Goal: Navigation & Orientation: Find specific page/section

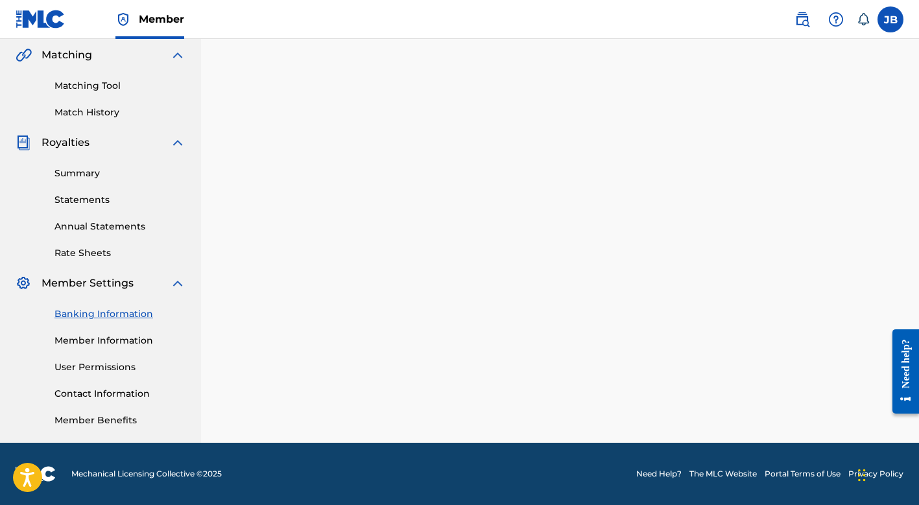
scroll to position [299, 0]
click at [112, 314] on link "Banking Information" at bounding box center [119, 314] width 131 height 14
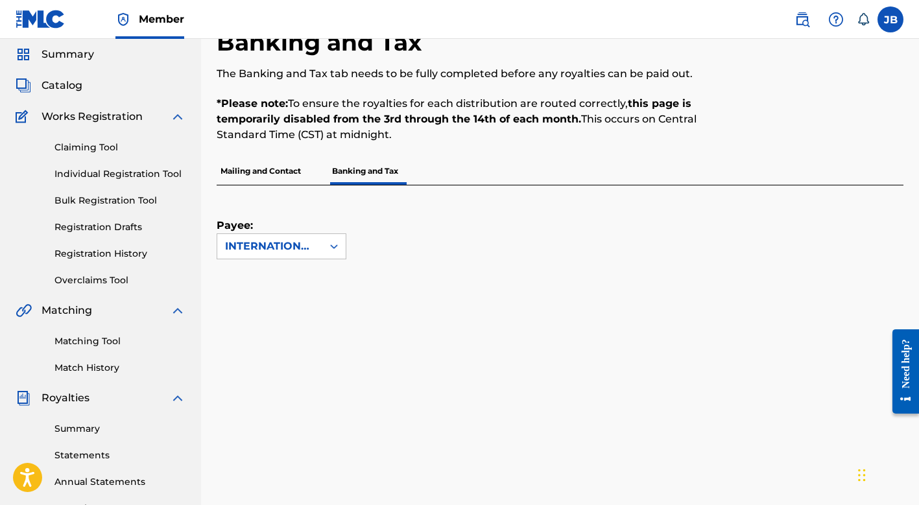
scroll to position [36, 0]
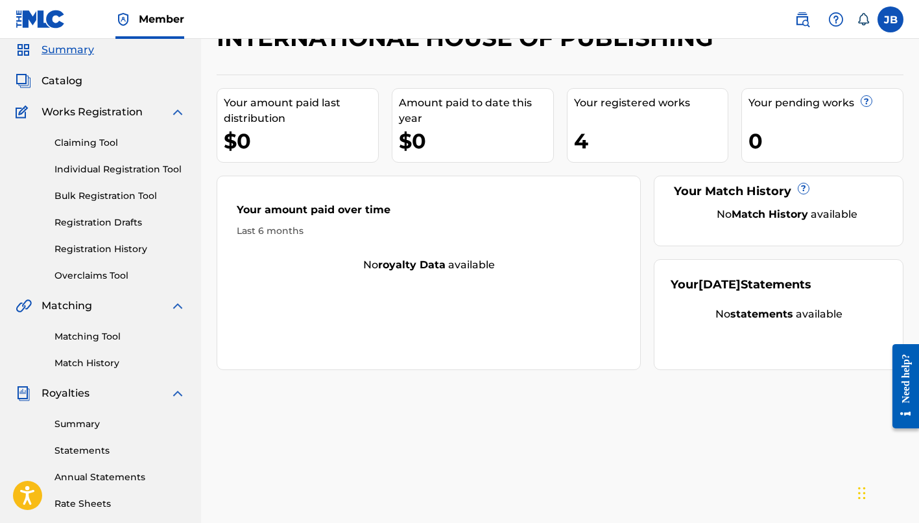
scroll to position [64, 0]
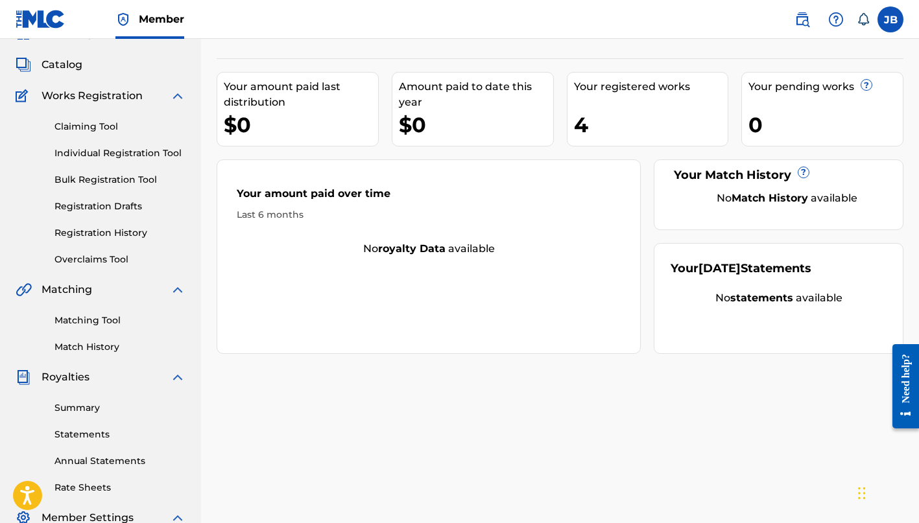
click at [92, 231] on link "Registration History" at bounding box center [119, 233] width 131 height 14
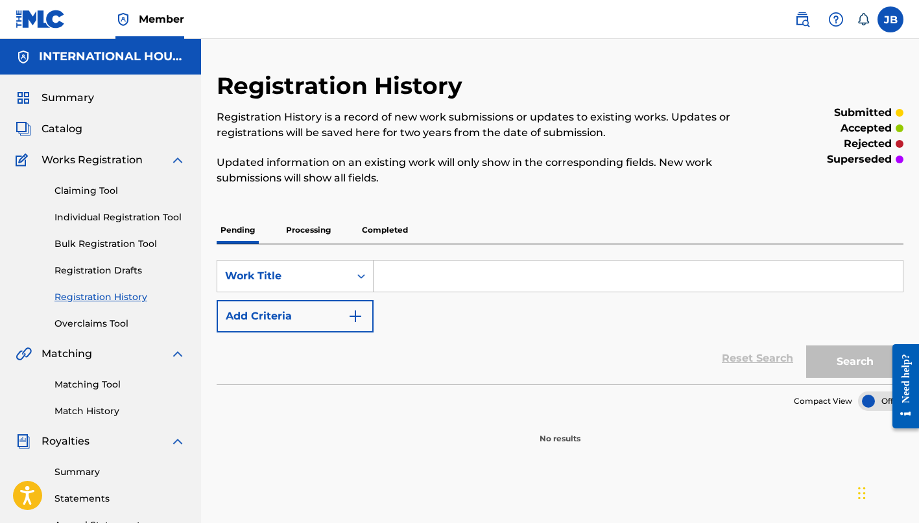
click at [301, 224] on p "Processing" at bounding box center [308, 230] width 53 height 27
click at [370, 232] on p "Completed" at bounding box center [385, 230] width 54 height 27
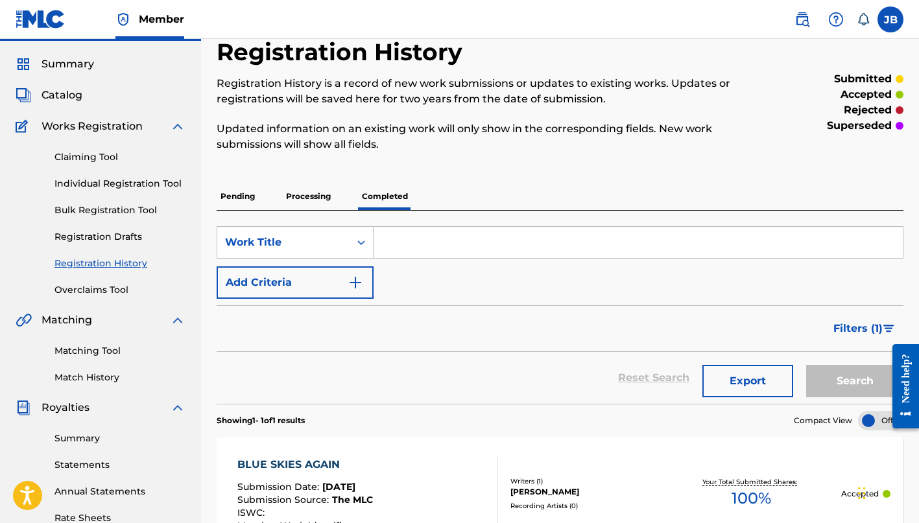
scroll to position [19, 0]
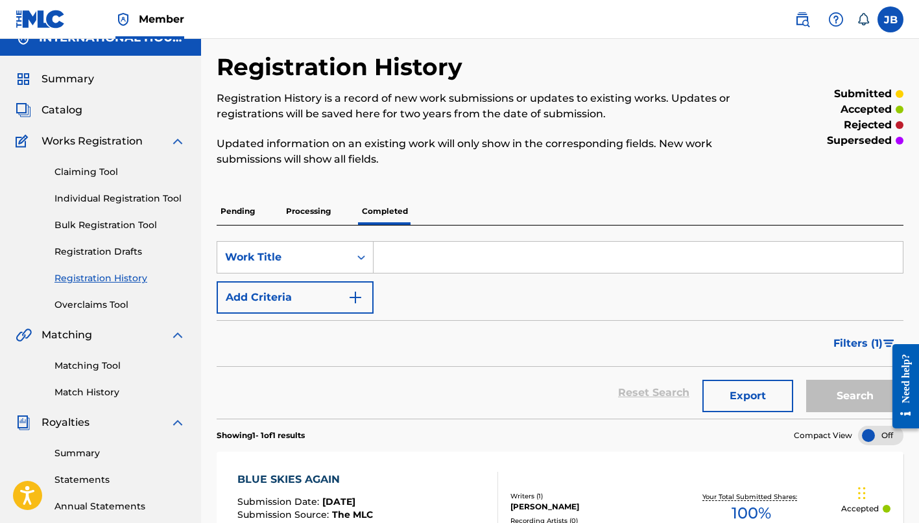
click at [60, 112] on span "Catalog" at bounding box center [61, 110] width 41 height 16
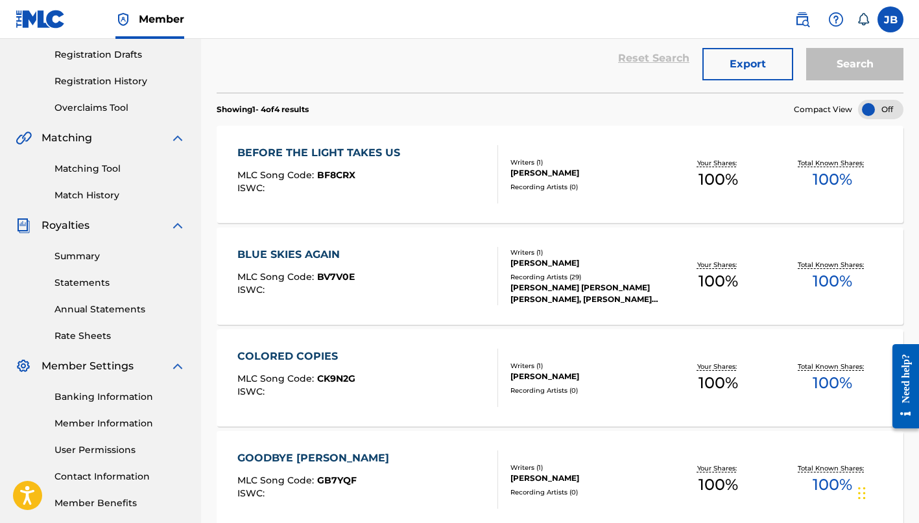
scroll to position [224, 0]
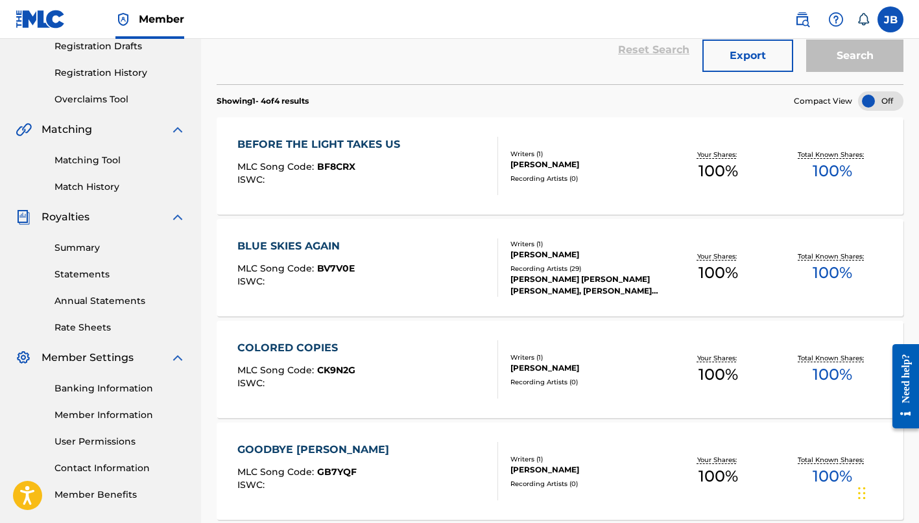
click at [83, 248] on link "Summary" at bounding box center [119, 248] width 131 height 14
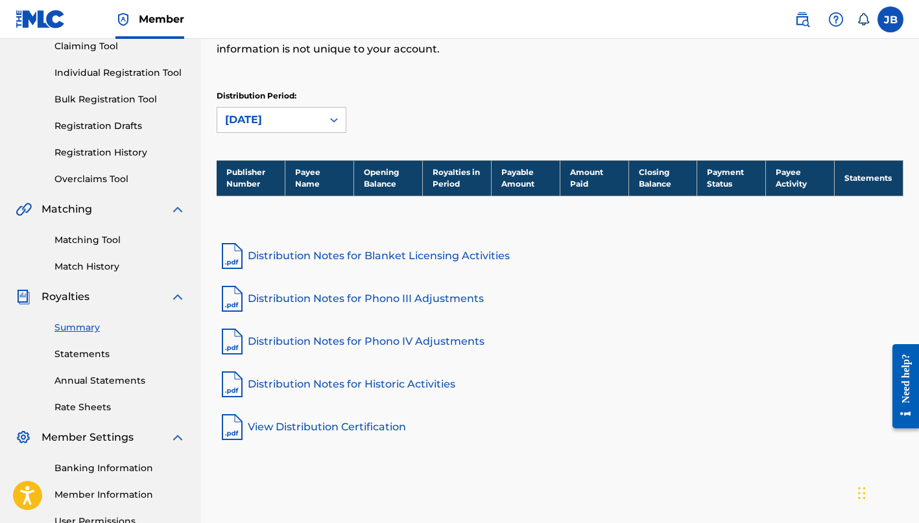
scroll to position [196, 0]
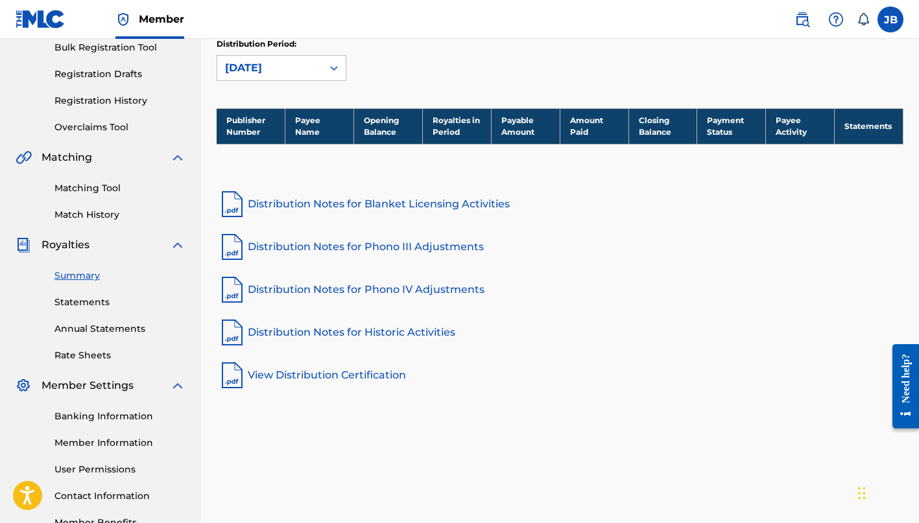
click at [100, 304] on link "Statements" at bounding box center [119, 303] width 131 height 14
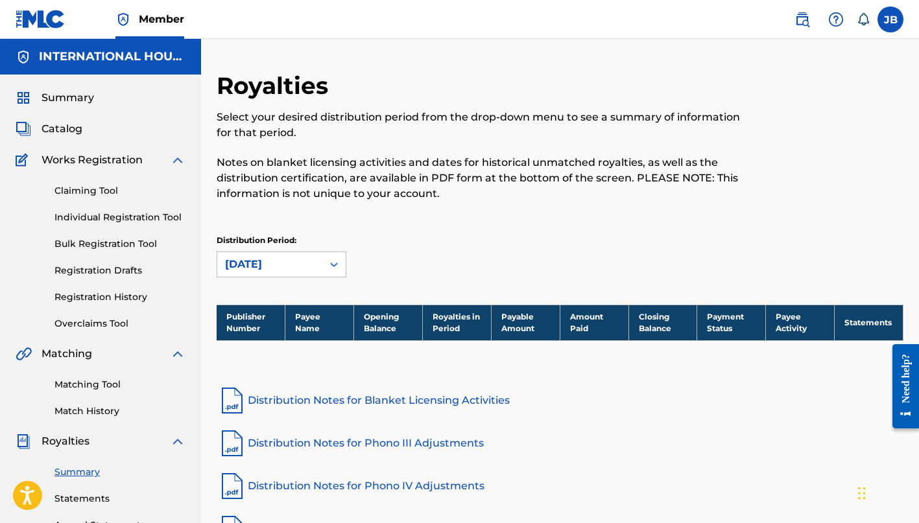
click at [131, 296] on link "Registration History" at bounding box center [119, 297] width 131 height 14
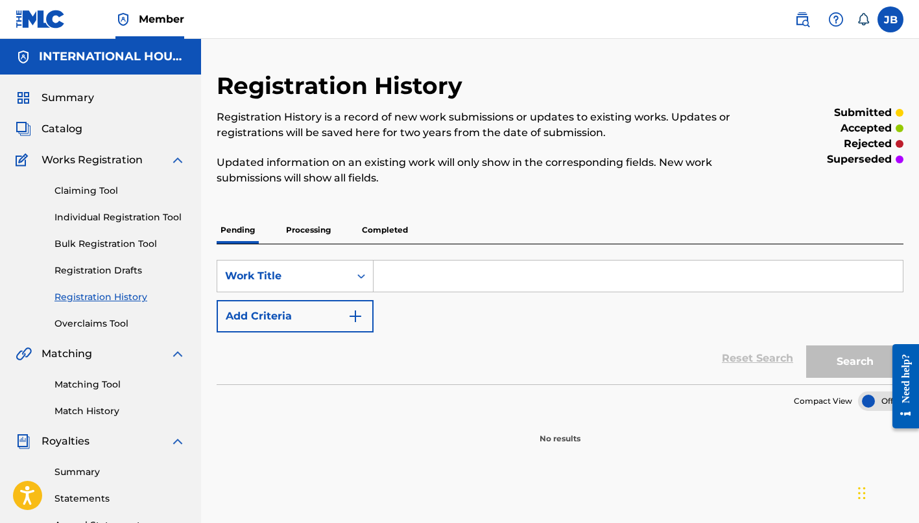
click at [310, 232] on p "Processing" at bounding box center [308, 230] width 53 height 27
click at [397, 230] on p "Completed" at bounding box center [385, 230] width 54 height 27
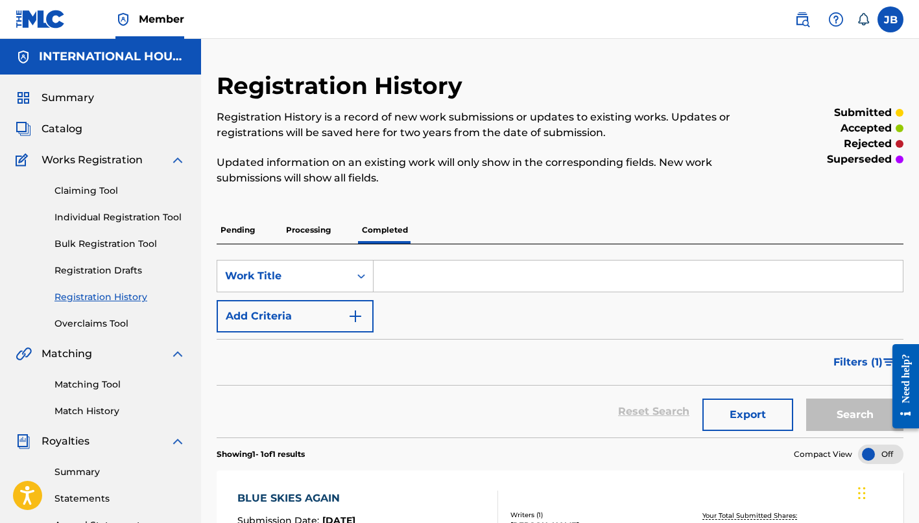
click at [95, 190] on link "Claiming Tool" at bounding box center [119, 191] width 131 height 14
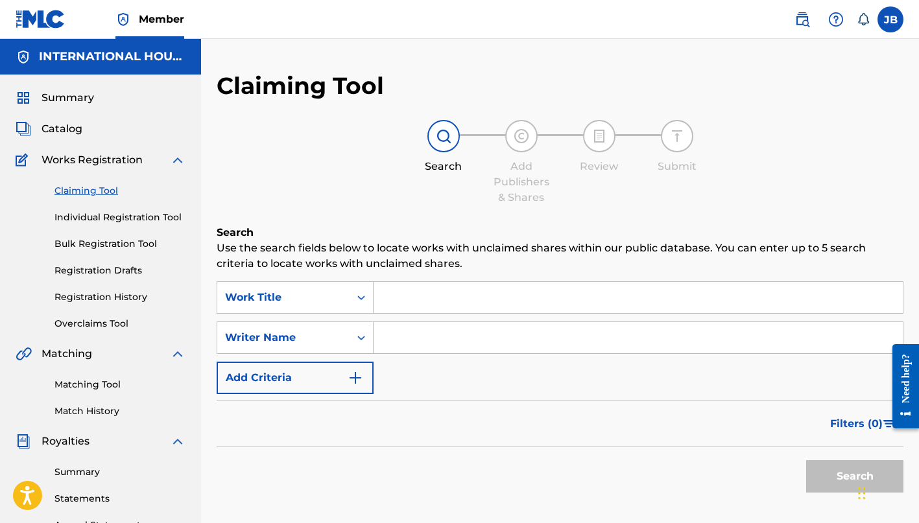
click at [72, 95] on span "Summary" at bounding box center [67, 98] width 53 height 16
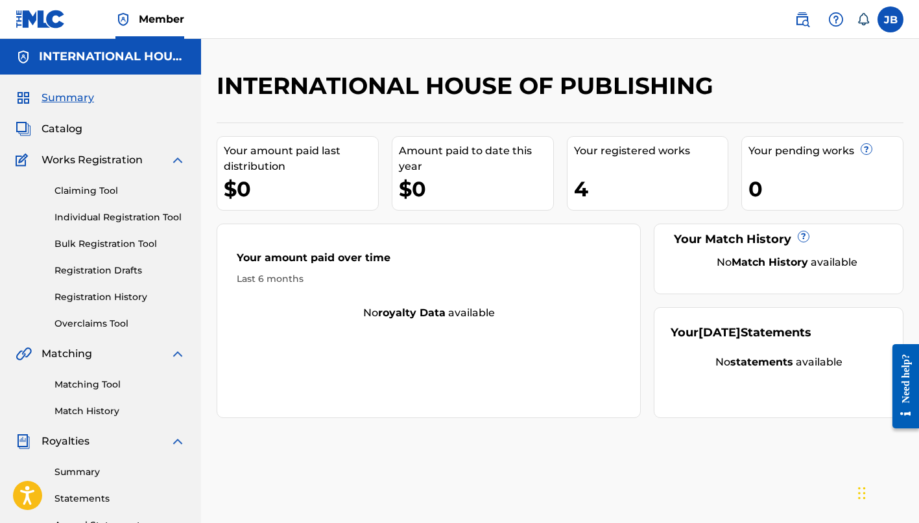
click at [69, 130] on span "Catalog" at bounding box center [61, 129] width 41 height 16
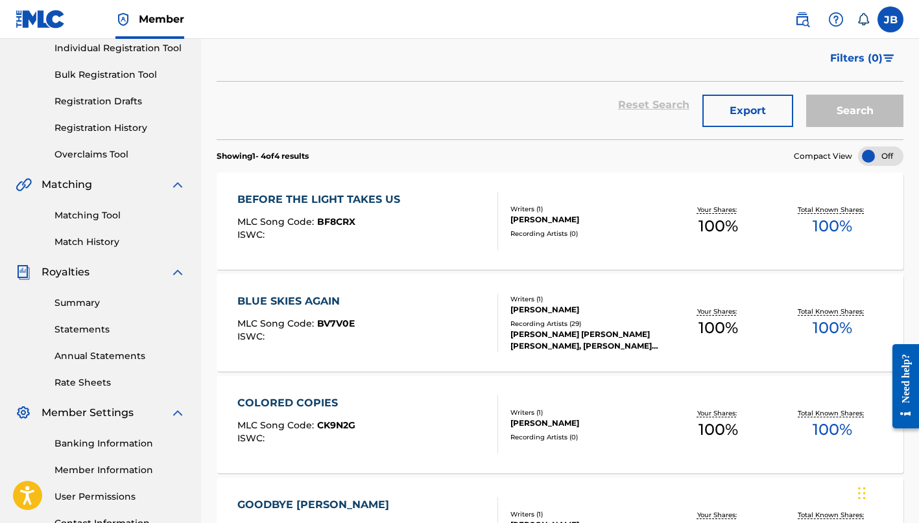
scroll to position [167, 0]
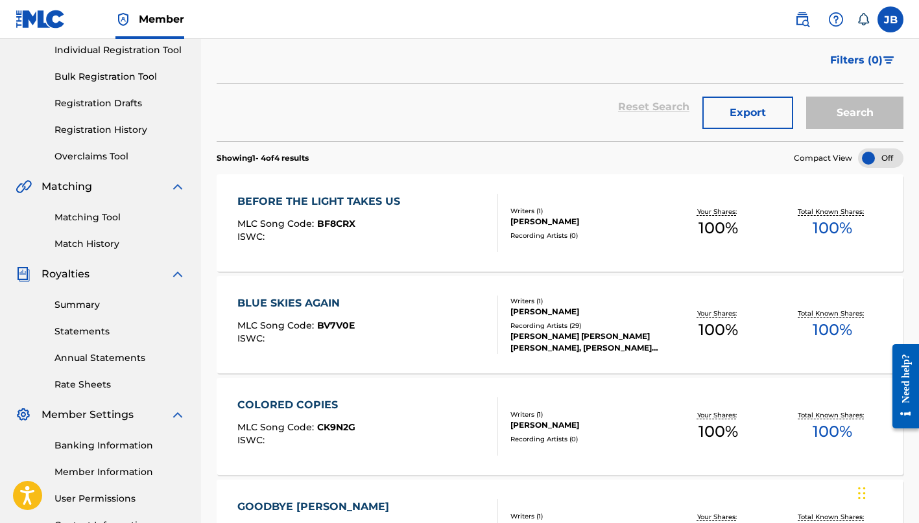
click at [93, 308] on link "Summary" at bounding box center [119, 305] width 131 height 14
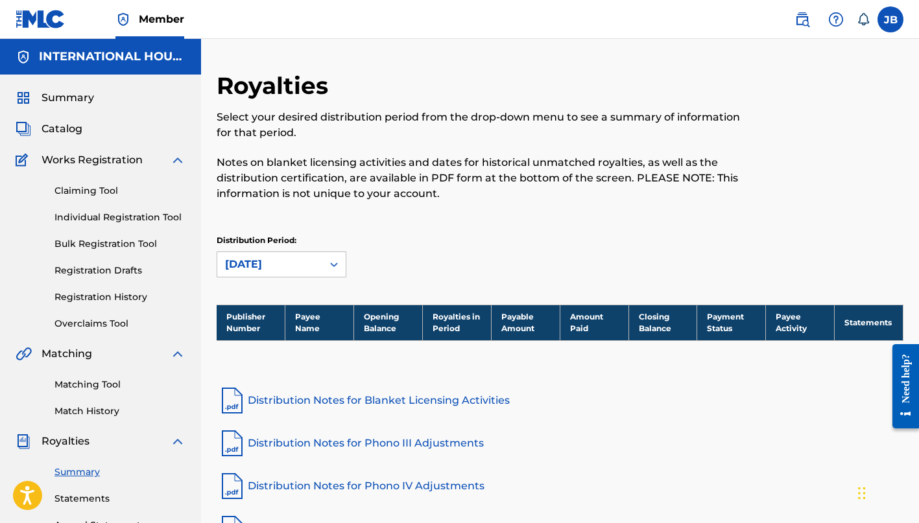
click at [77, 96] on span "Summary" at bounding box center [67, 98] width 53 height 16
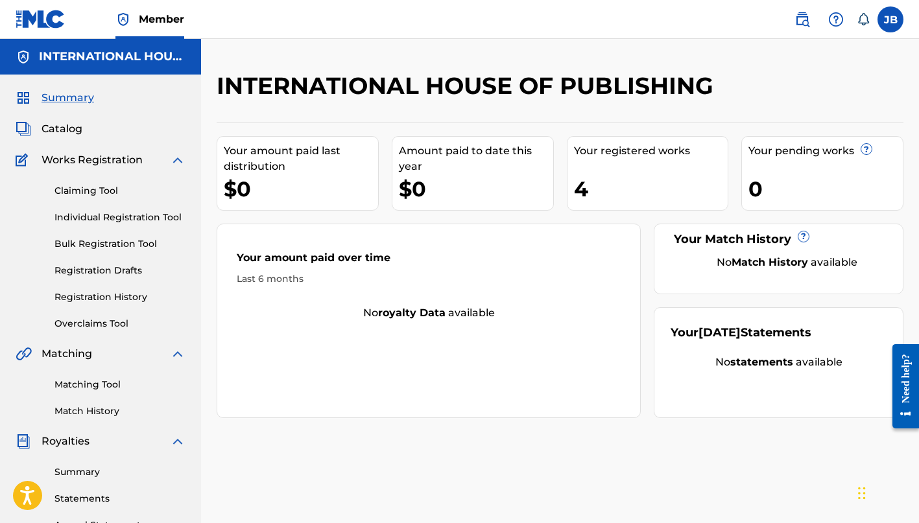
click at [68, 133] on span "Catalog" at bounding box center [61, 129] width 41 height 16
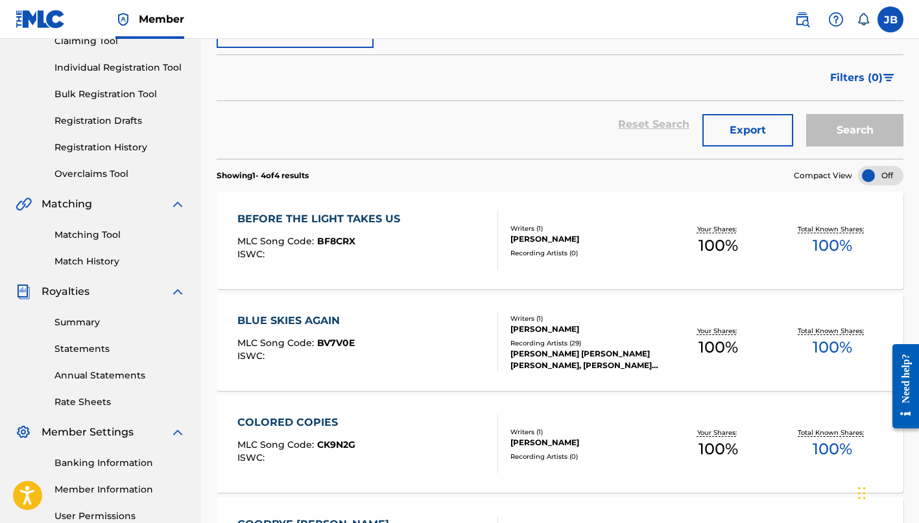
scroll to position [149, 0]
click at [98, 241] on link "Matching Tool" at bounding box center [119, 236] width 131 height 14
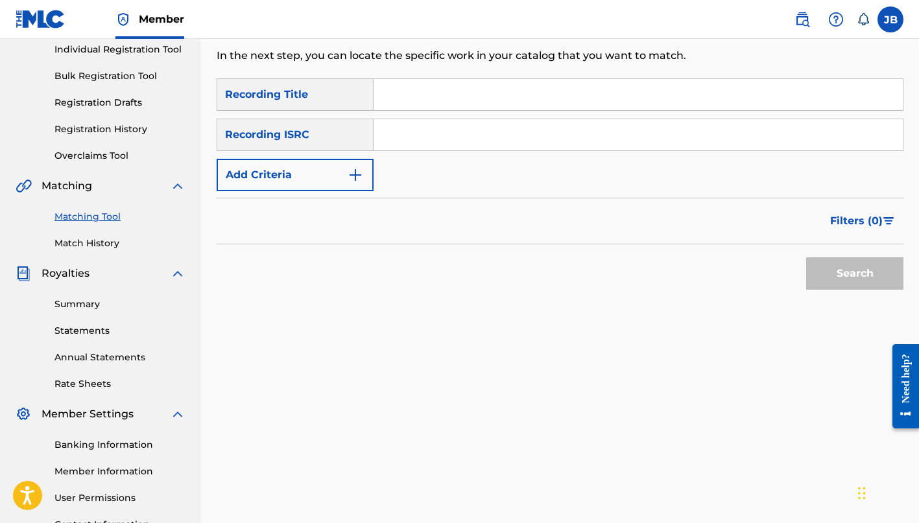
scroll to position [189, 0]
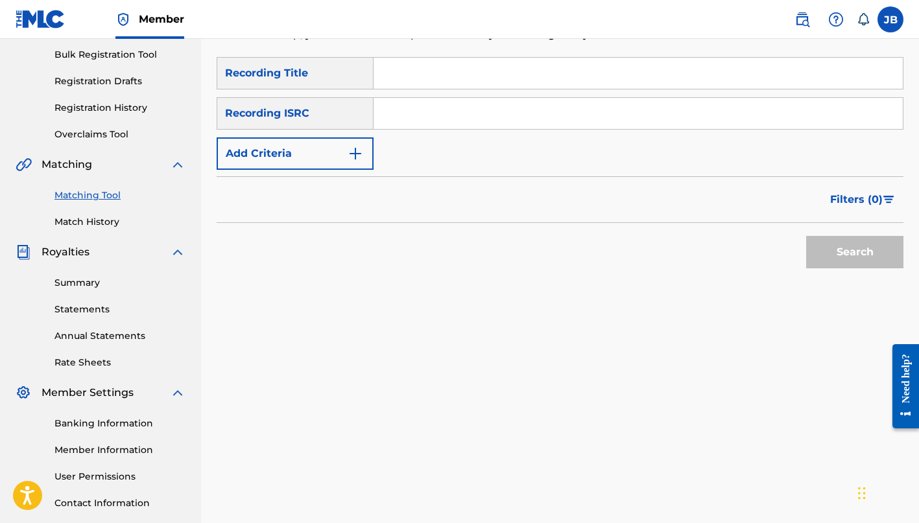
click at [109, 225] on link "Match History" at bounding box center [119, 222] width 131 height 14
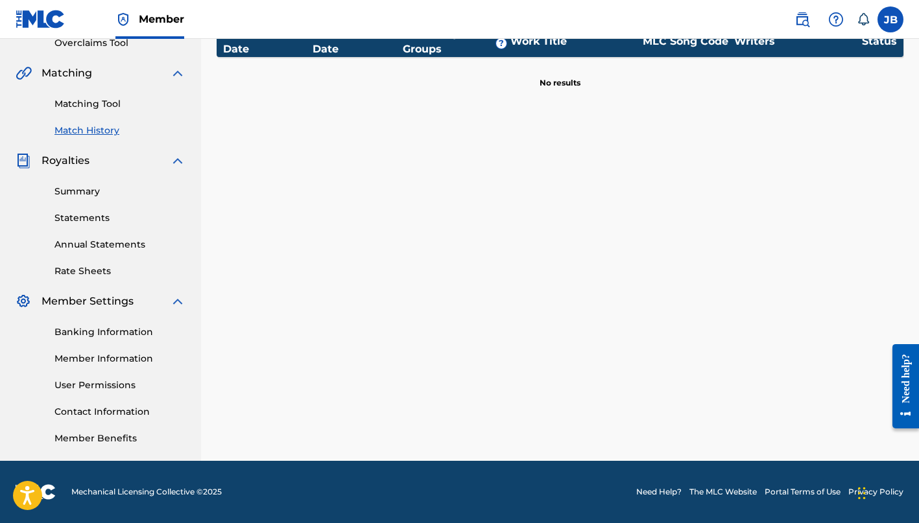
scroll to position [281, 0]
click at [87, 197] on link "Summary" at bounding box center [119, 192] width 131 height 14
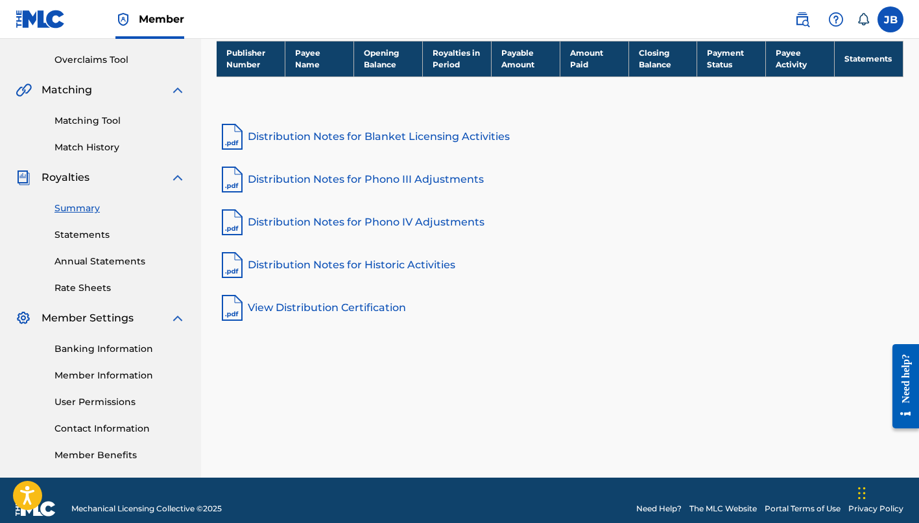
scroll to position [279, 0]
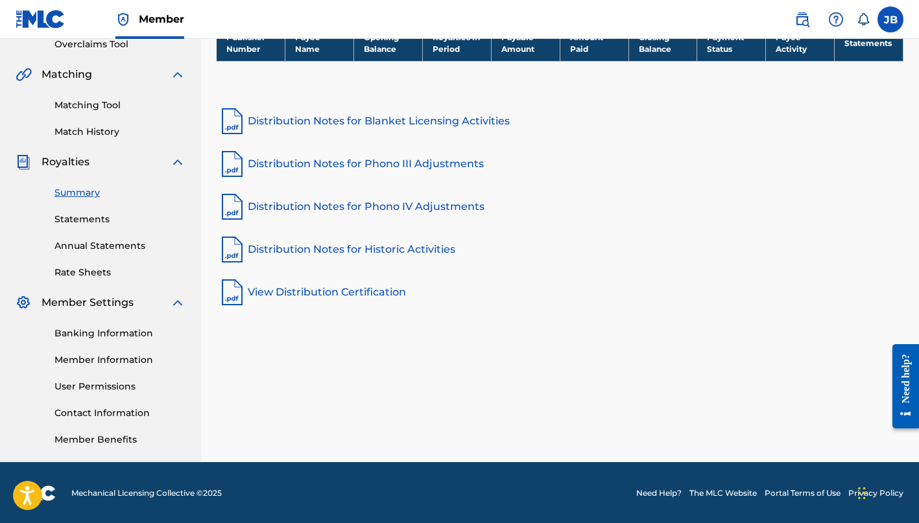
click at [95, 222] on link "Statements" at bounding box center [119, 220] width 131 height 14
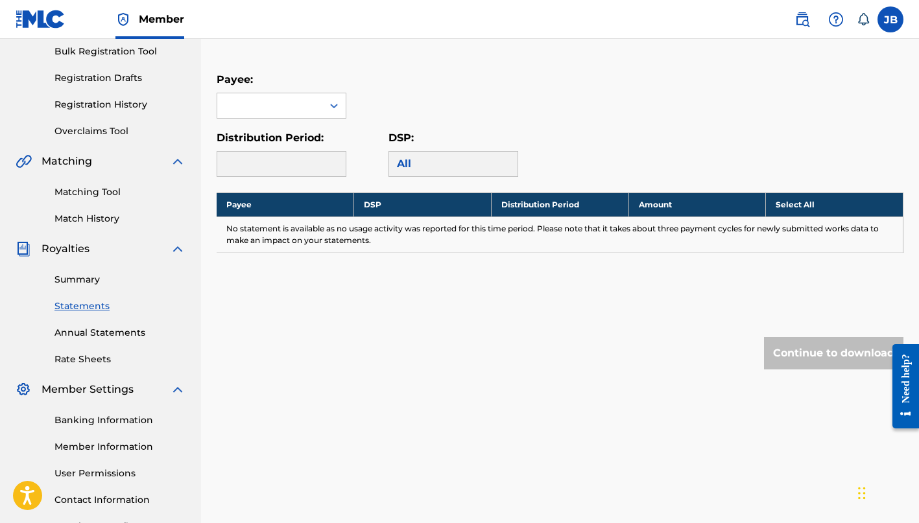
scroll to position [214, 0]
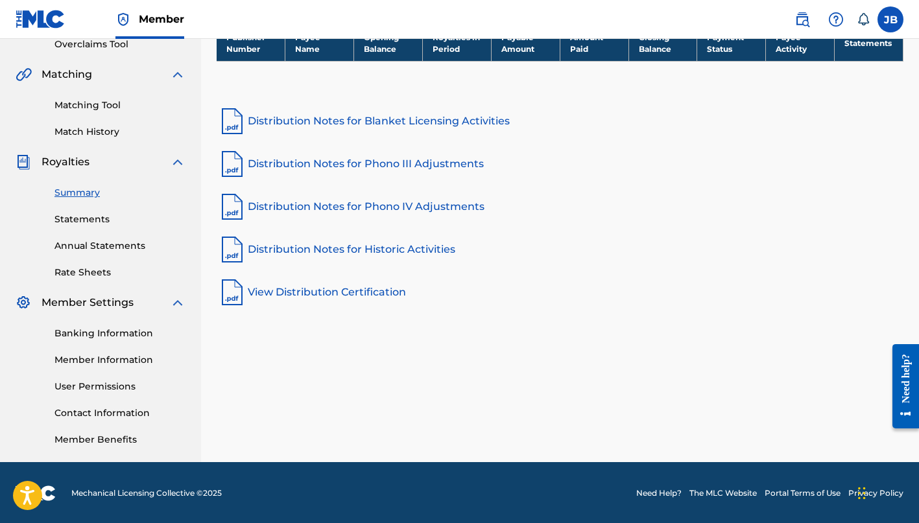
scroll to position [281, 0]
